Goal: Task Accomplishment & Management: Manage account settings

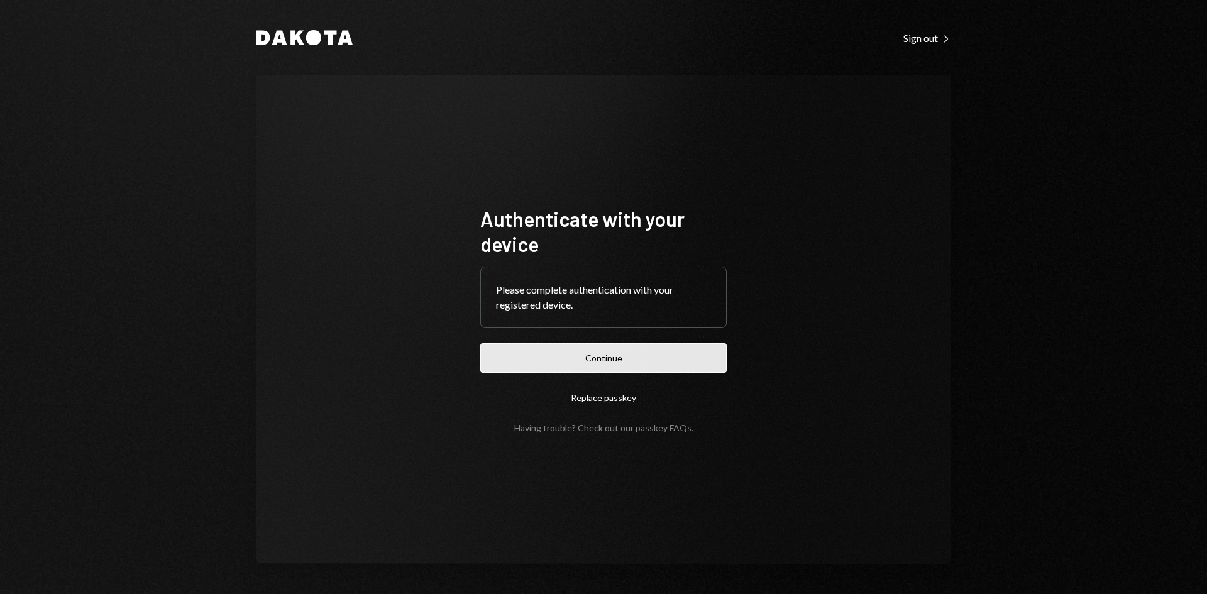
click at [704, 364] on button "Continue" at bounding box center [603, 358] width 246 height 30
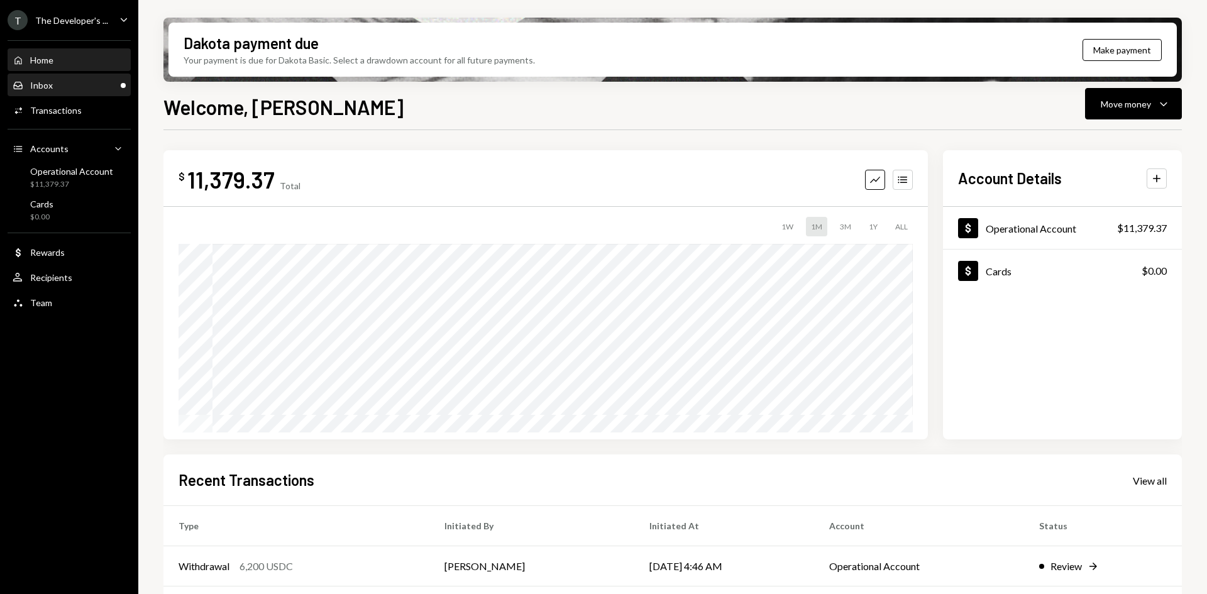
click at [67, 87] on div "Inbox Inbox" at bounding box center [69, 85] width 113 height 11
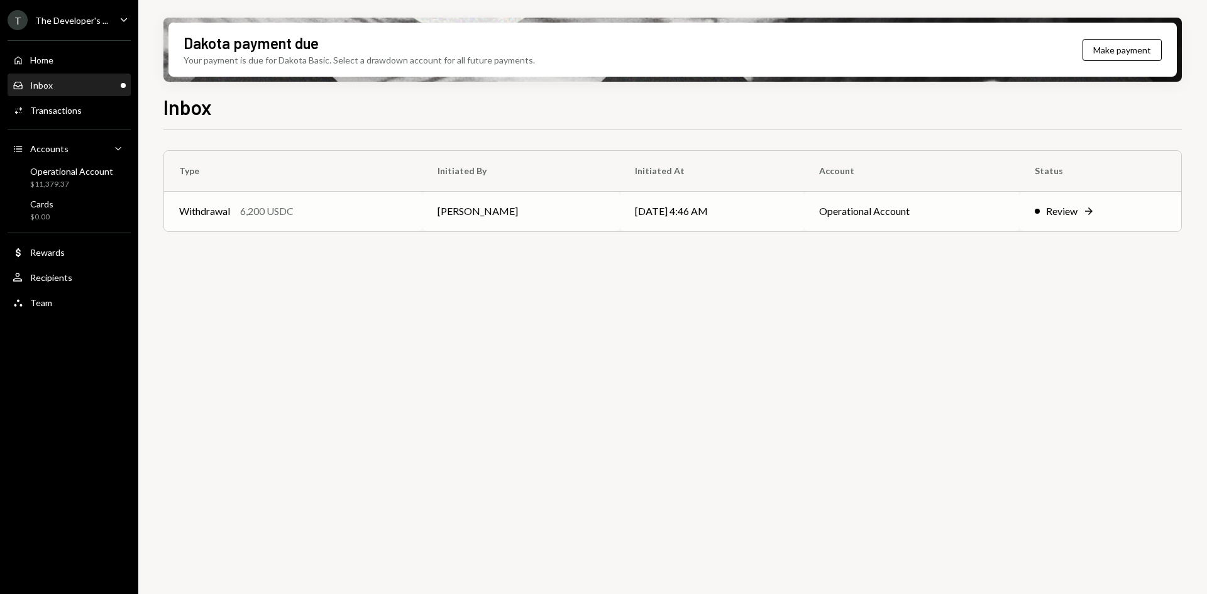
click at [429, 199] on td "[PERSON_NAME]" at bounding box center [520, 211] width 197 height 40
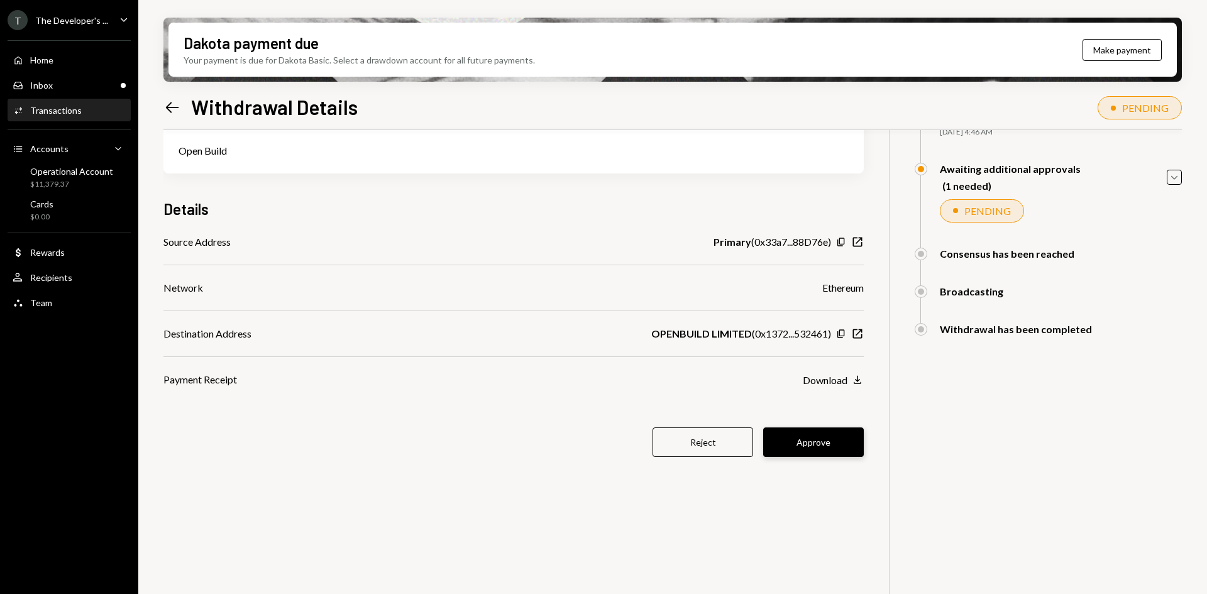
click at [839, 443] on button "Approve" at bounding box center [813, 443] width 101 height 30
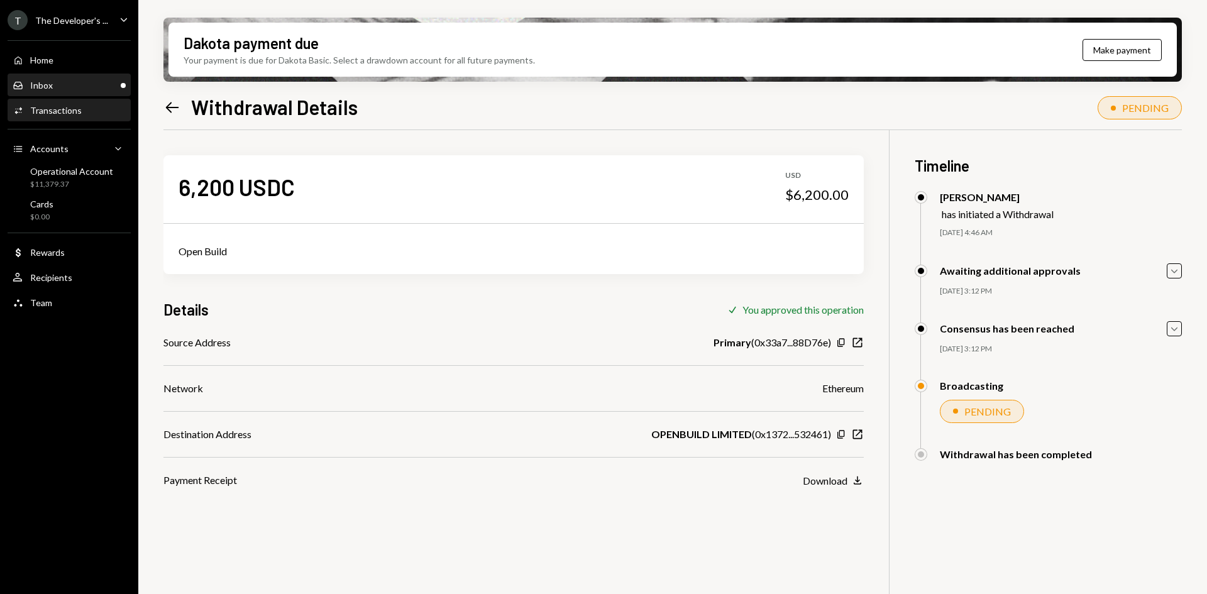
click at [95, 84] on div "Inbox Inbox" at bounding box center [69, 85] width 113 height 11
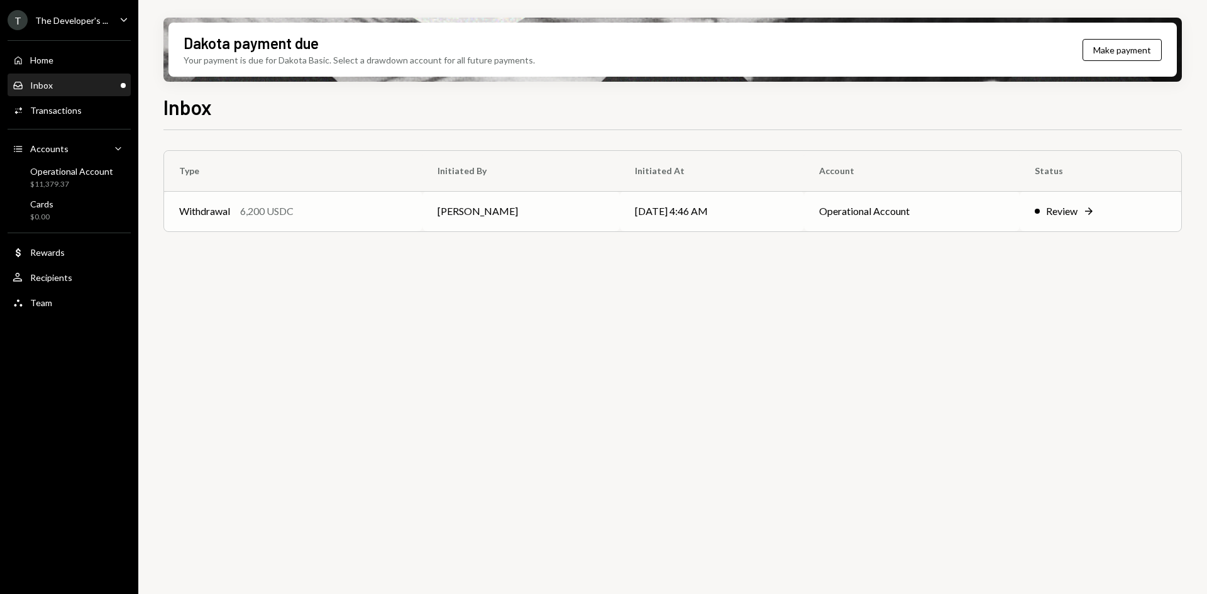
click at [311, 218] on div "Withdrawal 6,200 USDC" at bounding box center [293, 211] width 228 height 15
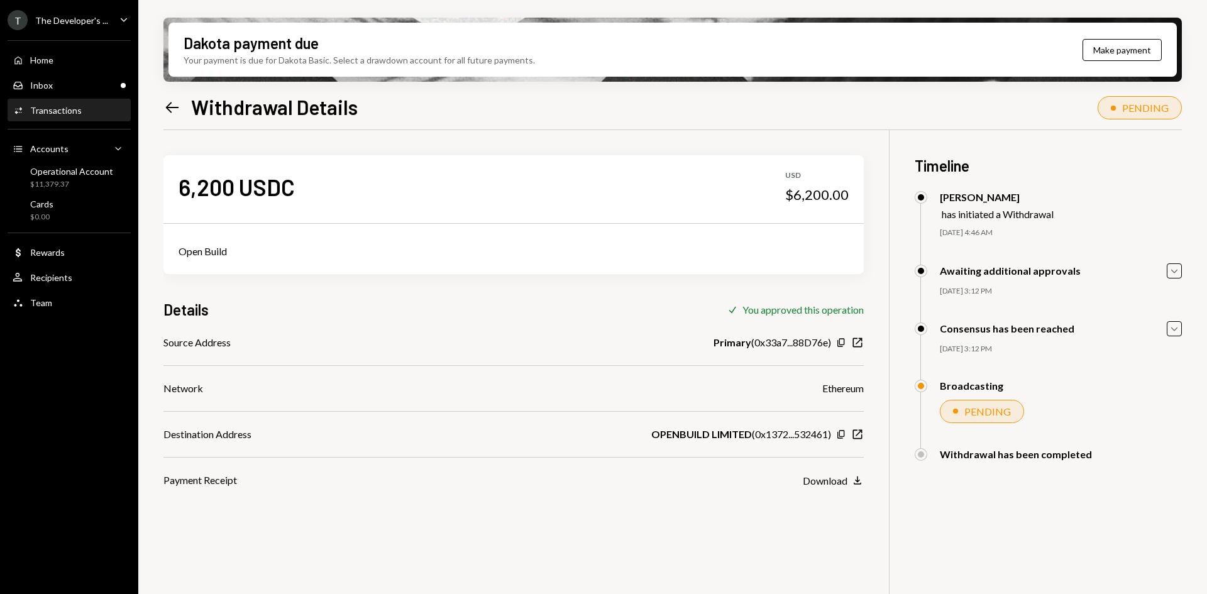
click at [163, 100] on div "Dakota payment due Your payment is due for Dakota Basic. Select a drawdown acco…" at bounding box center [672, 297] width 1069 height 594
click at [99, 89] on div "Inbox Inbox" at bounding box center [69, 85] width 113 height 11
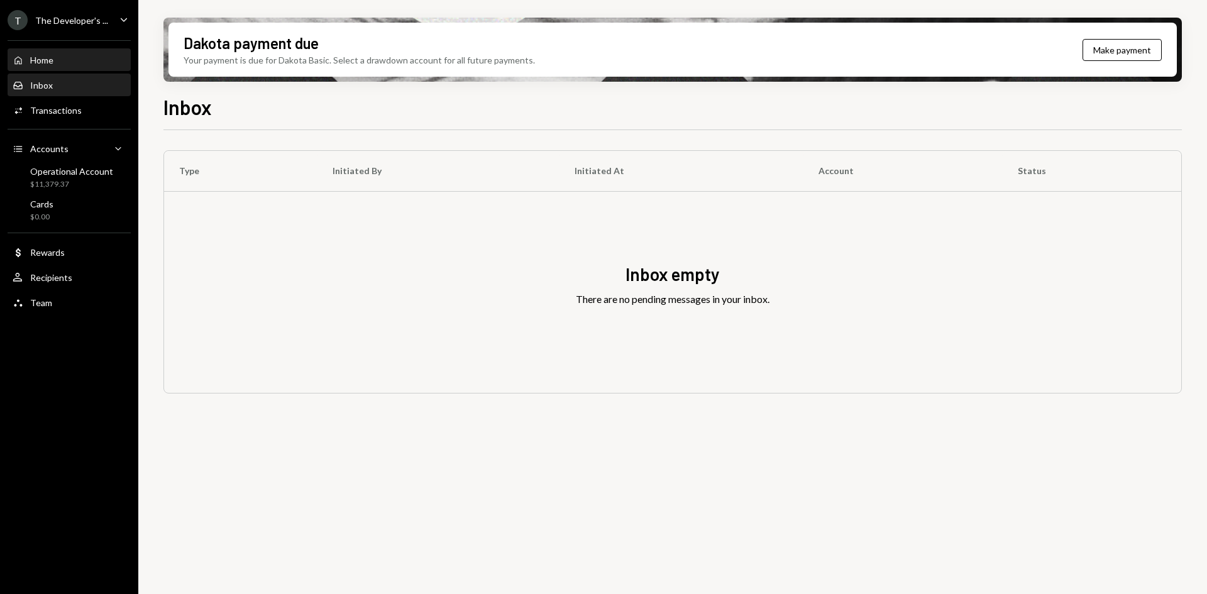
click at [97, 59] on div "Home Home" at bounding box center [69, 60] width 113 height 11
